Goal: Understand process/instructions

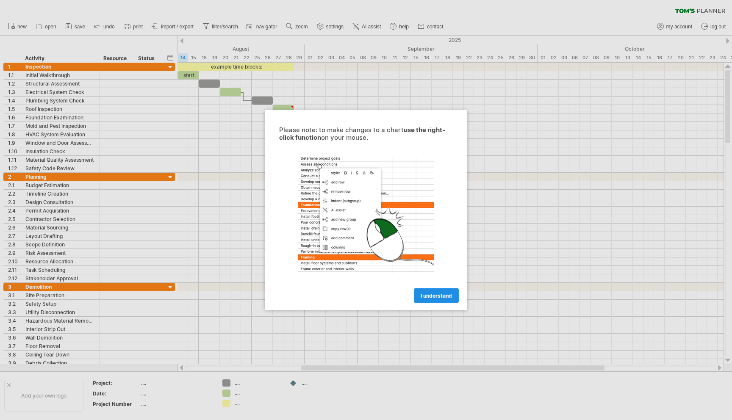
click at [438, 299] on link "I understand" at bounding box center [436, 296] width 45 height 15
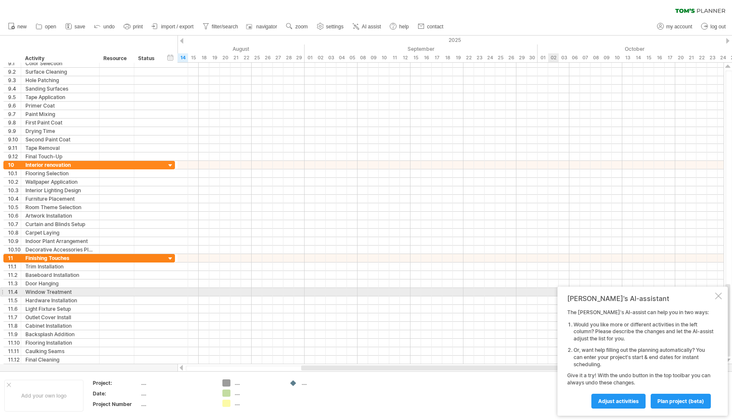
click at [717, 296] on div at bounding box center [718, 296] width 7 height 7
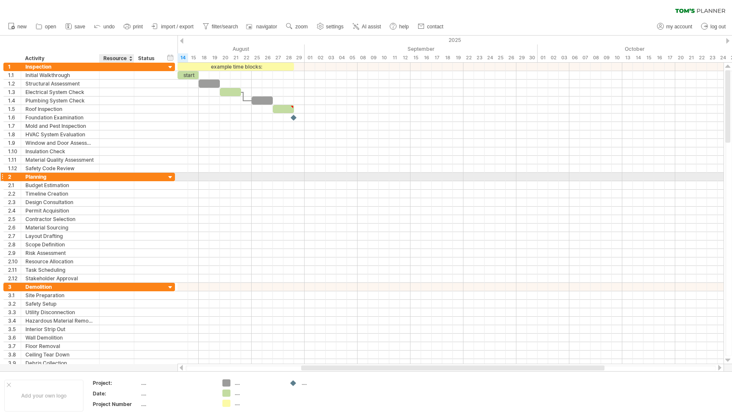
drag, startPoint x: 3, startPoint y: 56, endPoint x: 106, endPoint y: 174, distance: 157.1
click at [108, 174] on div "Trying to reach [DOMAIN_NAME] Connected again... 0% clear filter new 1" at bounding box center [366, 210] width 732 height 420
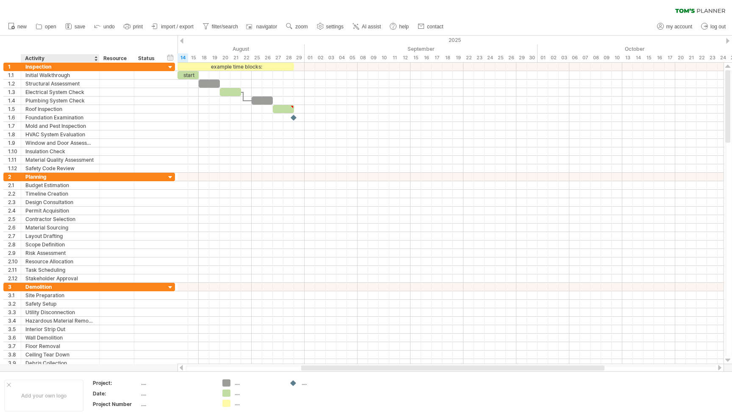
click at [57, 56] on div "Activity" at bounding box center [60, 58] width 70 height 8
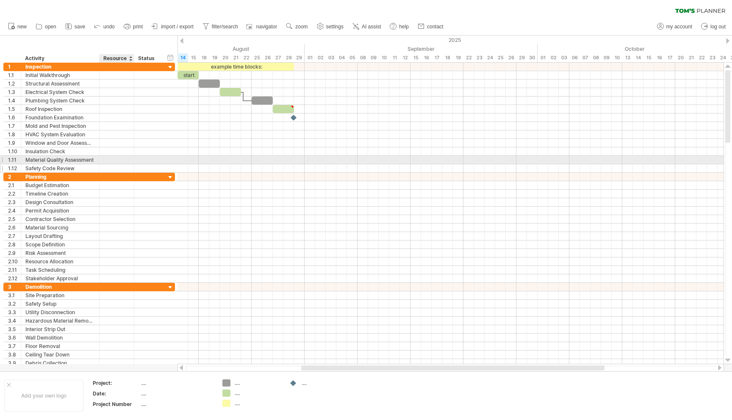
drag, startPoint x: 10, startPoint y: 58, endPoint x: 110, endPoint y: 164, distance: 146.0
click at [111, 165] on div "Trying to reach [DOMAIN_NAME] Connected again... 0% clear filter new 1" at bounding box center [366, 210] width 732 height 420
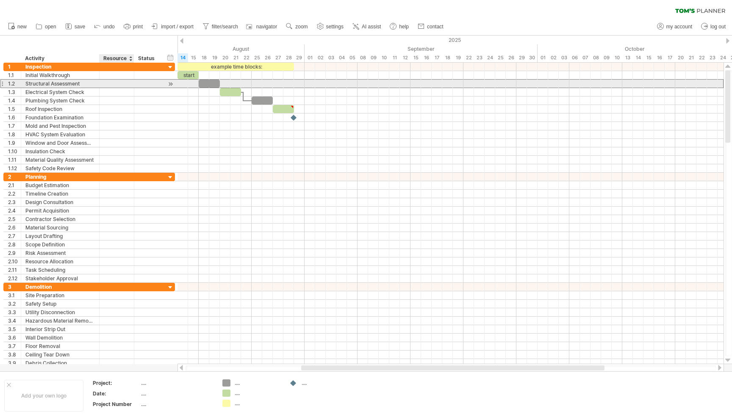
click at [120, 84] on div at bounding box center [117, 84] width 26 height 8
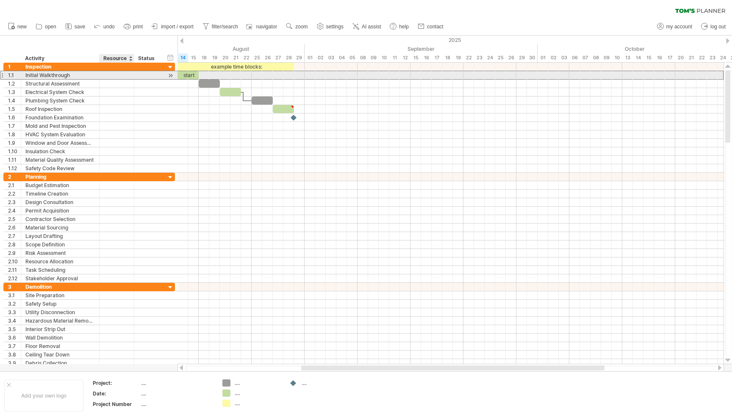
click at [112, 75] on div at bounding box center [117, 75] width 26 height 8
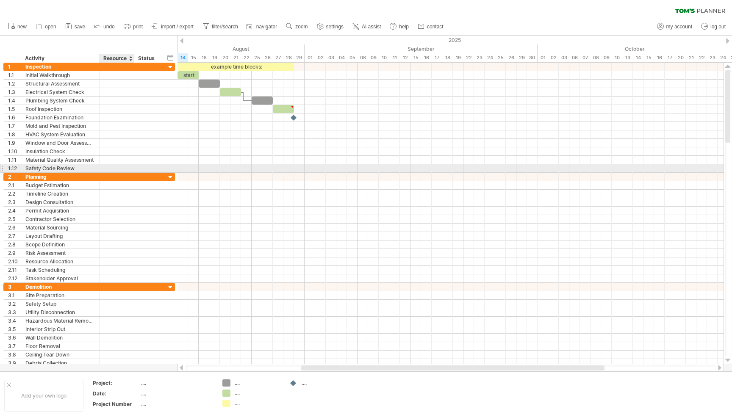
drag, startPoint x: 34, startPoint y: 49, endPoint x: 109, endPoint y: 172, distance: 144.5
click at [109, 172] on div "Trying to reach [DOMAIN_NAME] Connected again... 0% clear filter new 1" at bounding box center [366, 210] width 732 height 420
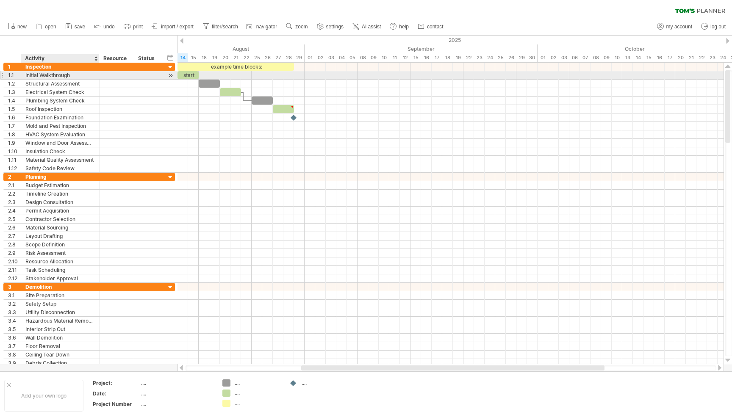
click at [50, 75] on div "Initial Walkthrough" at bounding box center [60, 75] width 70 height 8
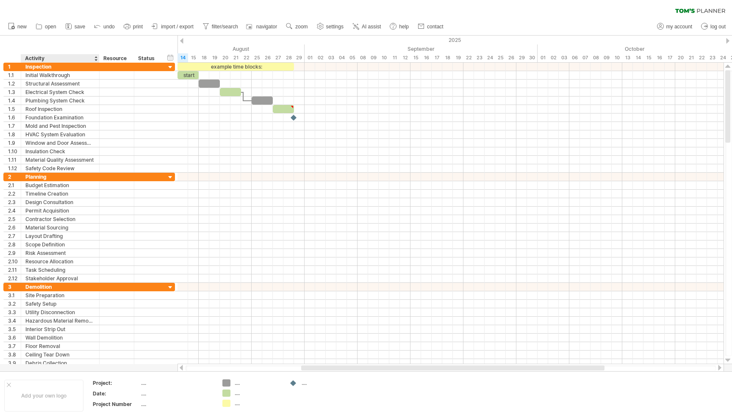
click at [42, 58] on div "Activity" at bounding box center [60, 58] width 70 height 8
drag, startPoint x: 39, startPoint y: 44, endPoint x: 81, endPoint y: 139, distance: 103.4
click at [81, 139] on div "Trying to reach [DOMAIN_NAME] Connected again... 0% clear filter new 1" at bounding box center [366, 210] width 732 height 420
click at [61, 36] on div "hide start/end/duration show start/end/duration ******** Activity ******** Reso…" at bounding box center [89, 49] width 178 height 27
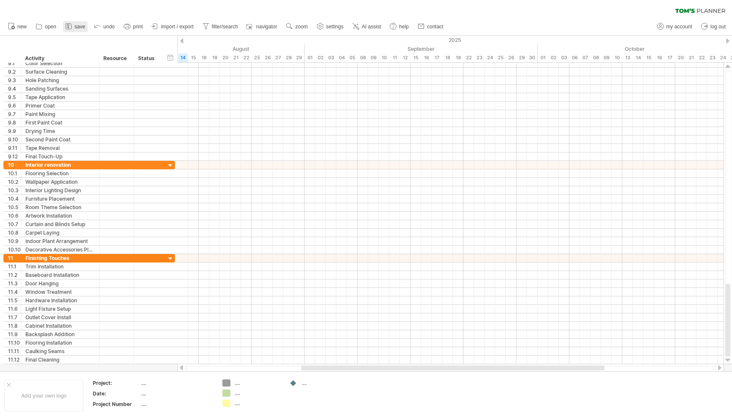
click at [81, 30] on link "save" at bounding box center [75, 26] width 25 height 11
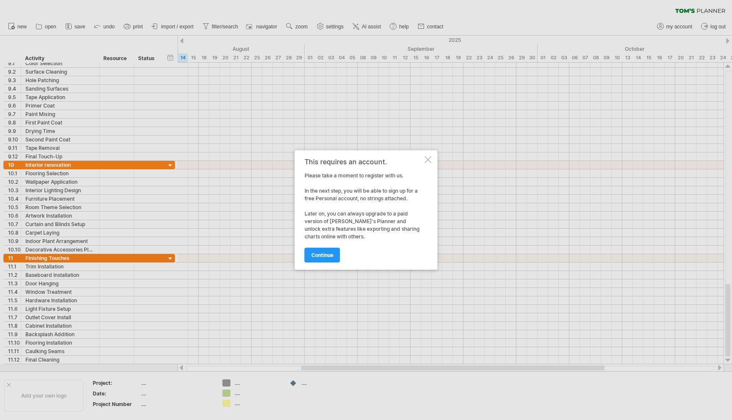
click at [425, 161] on div at bounding box center [428, 159] width 7 height 7
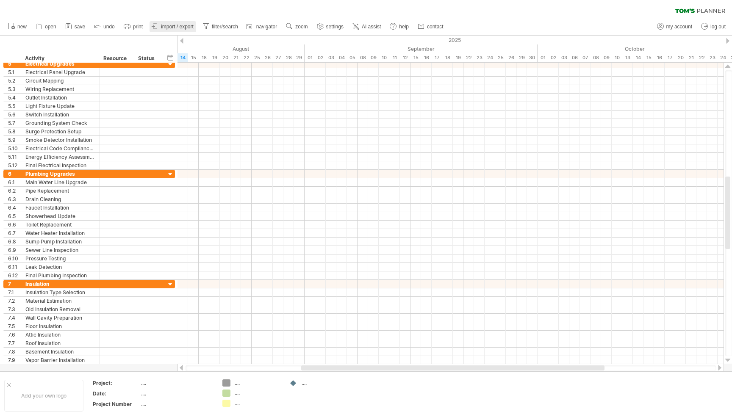
click at [184, 30] on link "import / export" at bounding box center [173, 26] width 47 height 11
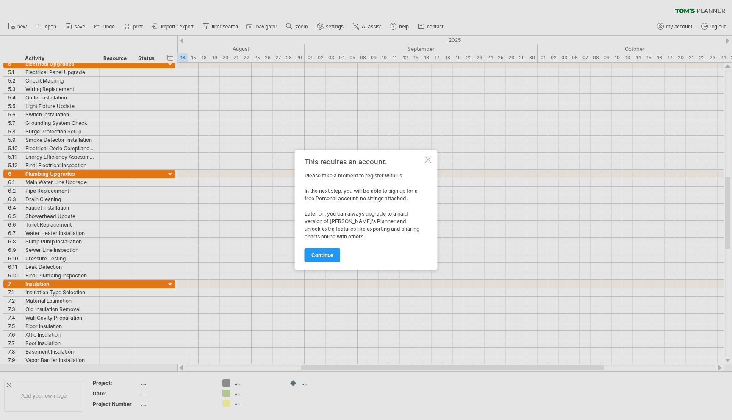
click at [427, 162] on div at bounding box center [428, 159] width 7 height 7
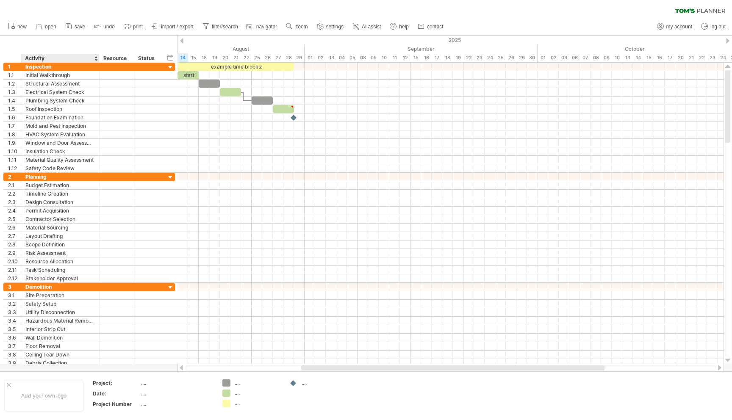
click at [95, 58] on div at bounding box center [95, 58] width 3 height 8
click at [81, 47] on div "hide start/end/duration show start/end/duration ******** Activity ******** Reso…" at bounding box center [89, 49] width 178 height 27
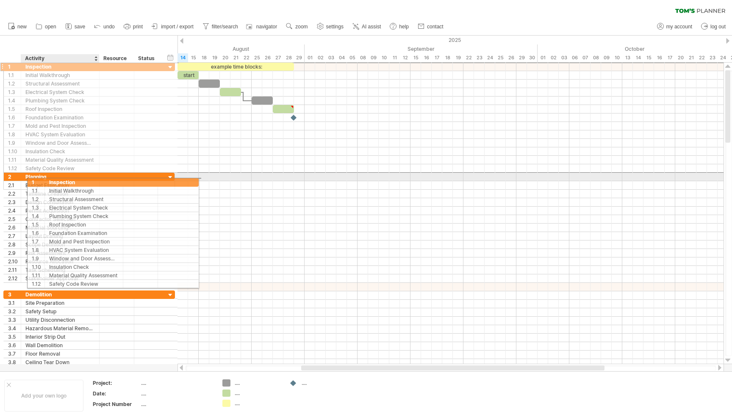
drag, startPoint x: 34, startPoint y: 64, endPoint x: 49, endPoint y: 176, distance: 112.4
click at [49, 176] on div "**********" at bounding box center [89, 218] width 172 height 313
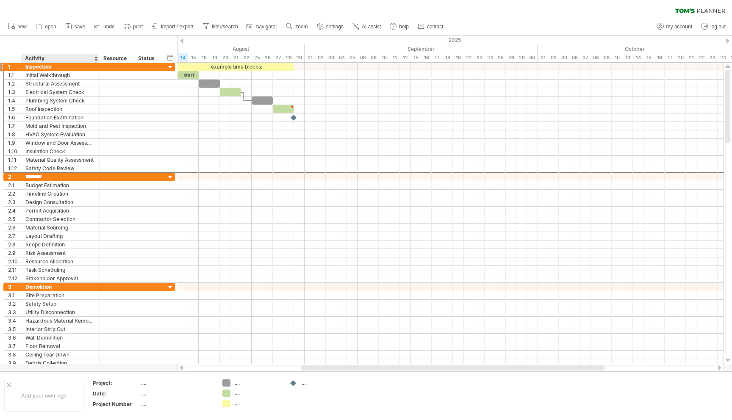
click at [102, 40] on div "hide start/end/duration show start/end/duration ******** Activity ******** Reso…" at bounding box center [89, 49] width 178 height 27
